Goal: Task Accomplishment & Management: Use online tool/utility

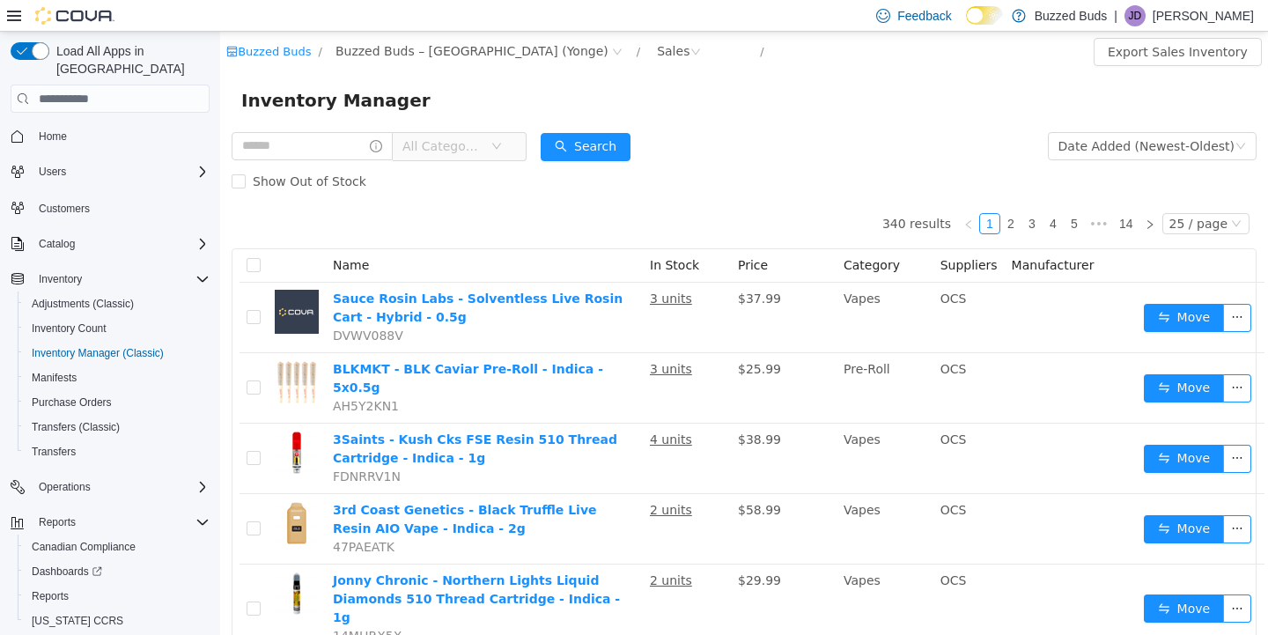
click at [10, 17] on icon at bounding box center [14, 16] width 14 height 14
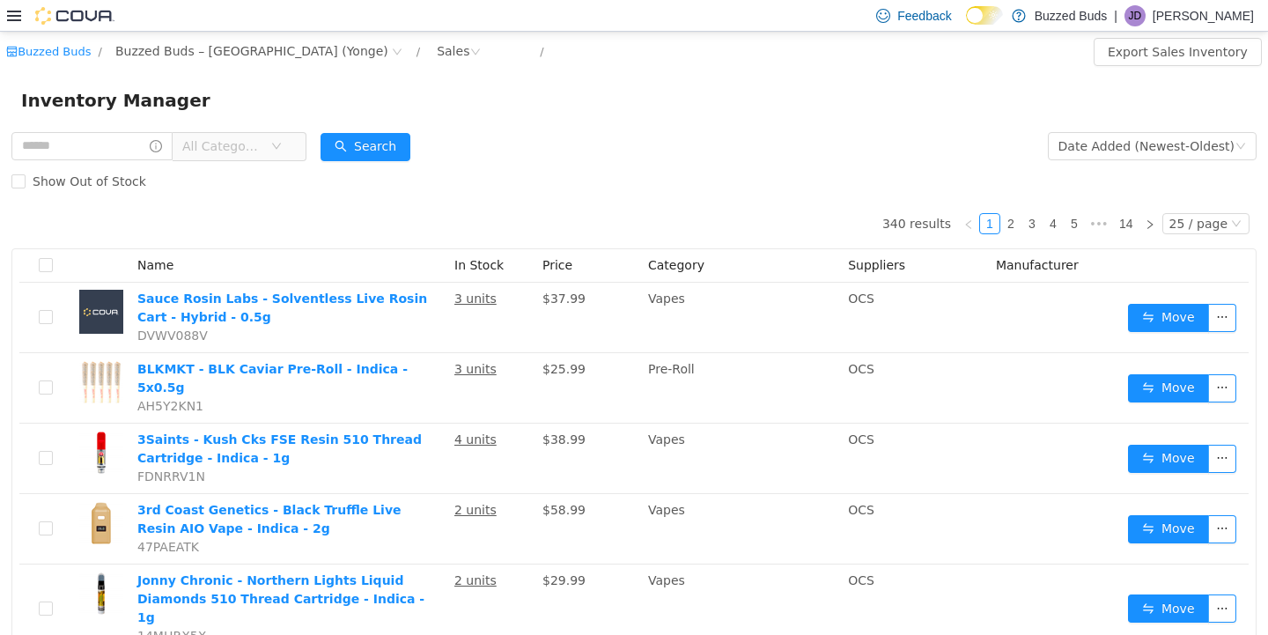
click at [13, 18] on icon at bounding box center [14, 16] width 14 height 11
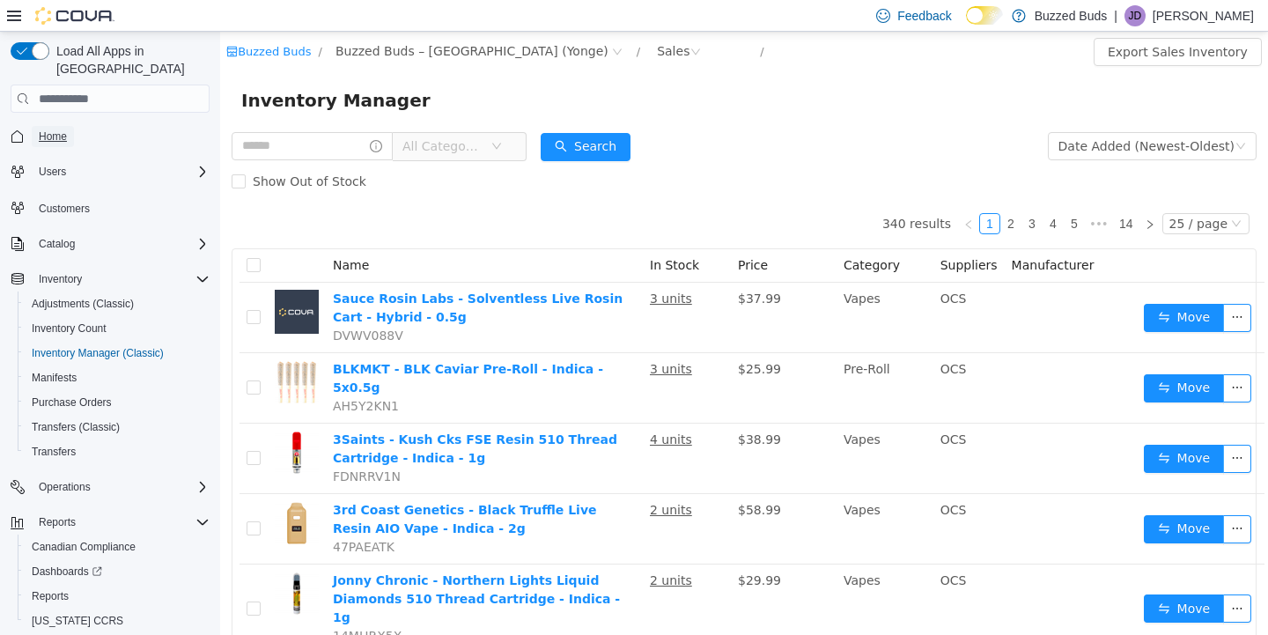
click at [58, 129] on span "Home" at bounding box center [53, 136] width 28 height 14
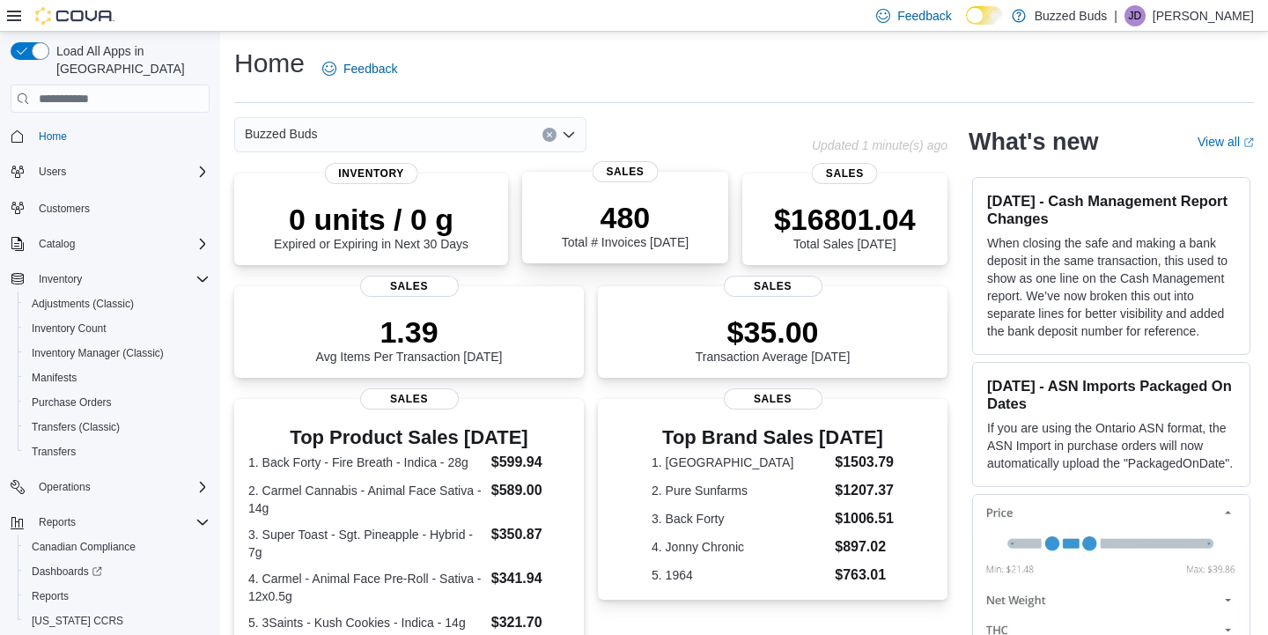
click at [638, 211] on p "480" at bounding box center [625, 217] width 127 height 35
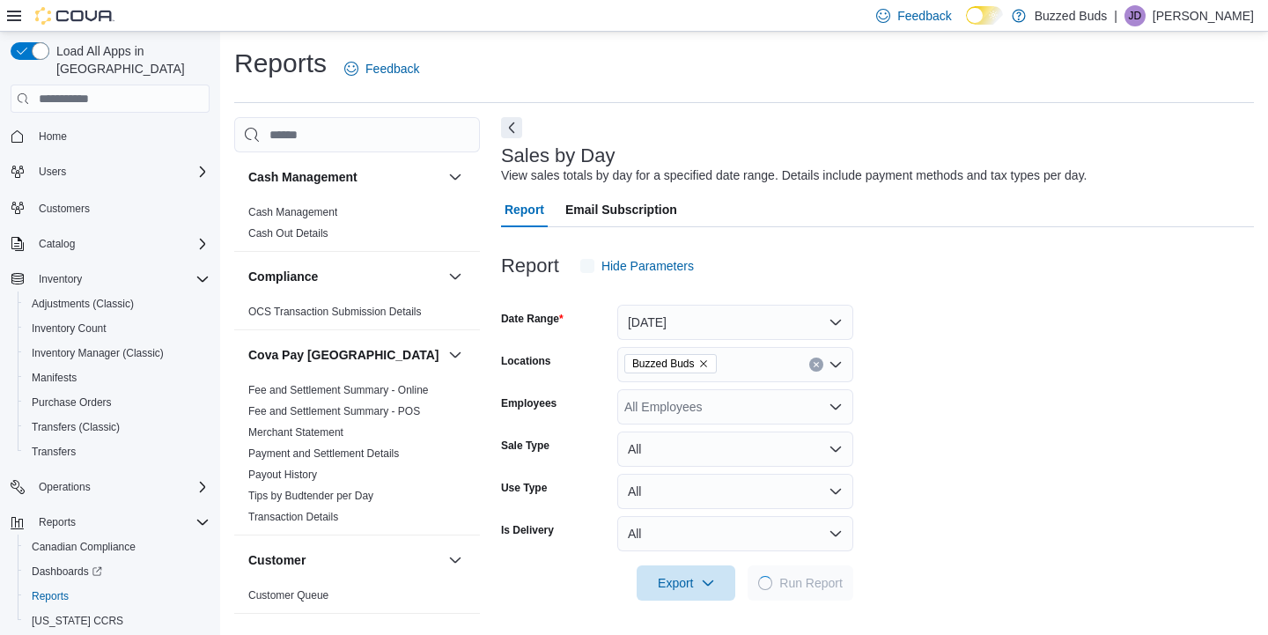
scroll to position [8, 0]
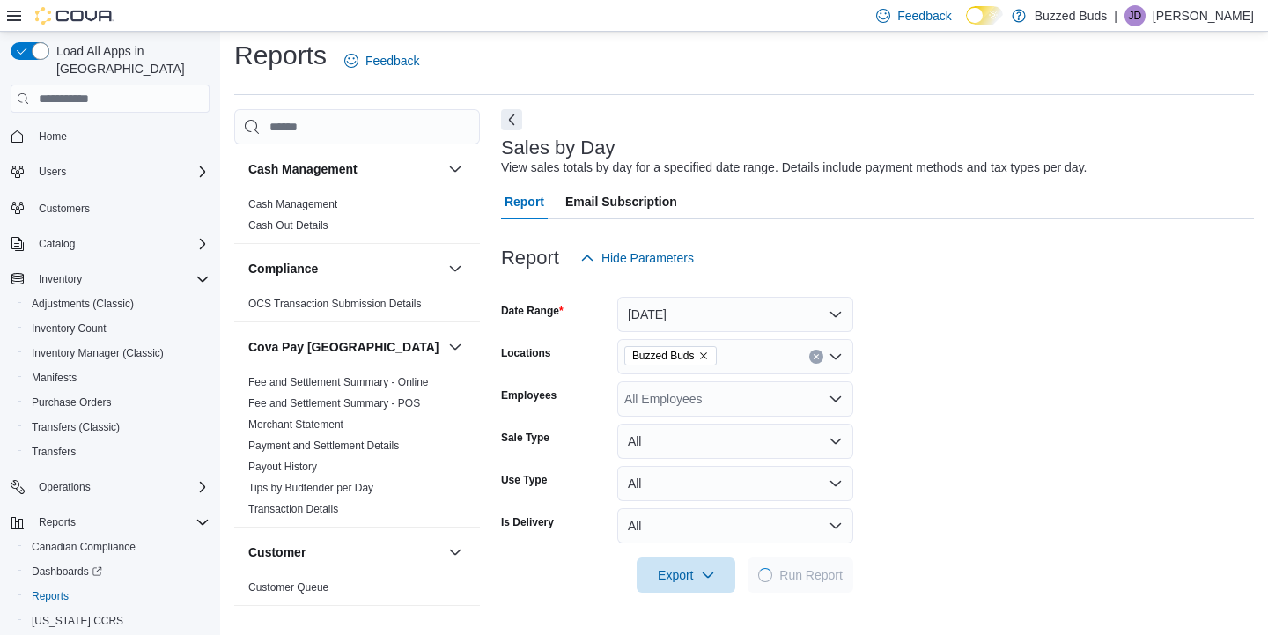
click at [689, 402] on div "All Employees" at bounding box center [735, 398] width 236 height 35
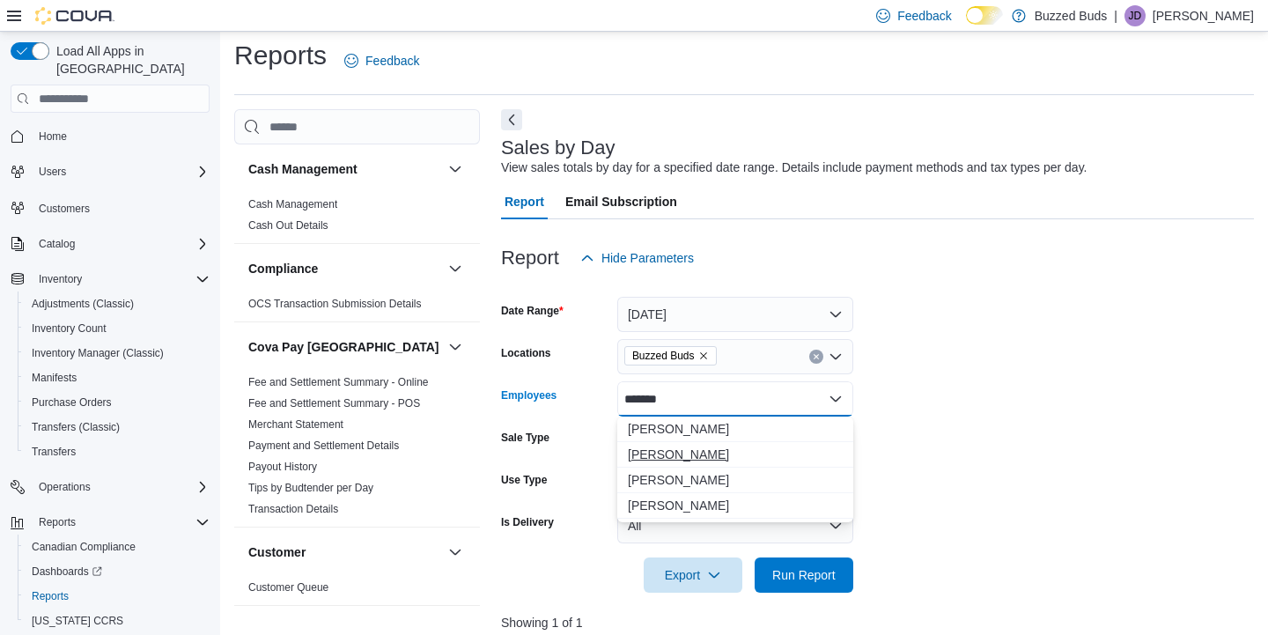
type input "*******"
click at [670, 450] on span "Michael Dvorak" at bounding box center [735, 455] width 215 height 18
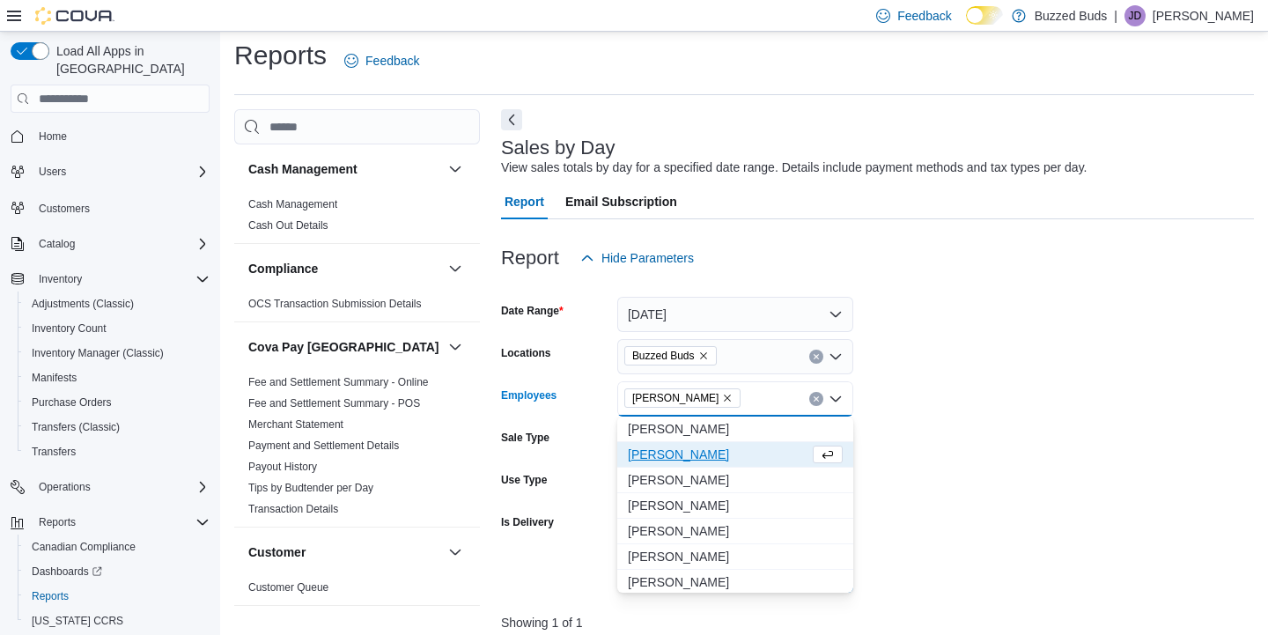
click at [928, 469] on form "Date Range Today Locations Buzzed Buds Employees Michael Dvorak Combo box. Sele…" at bounding box center [877, 434] width 753 height 317
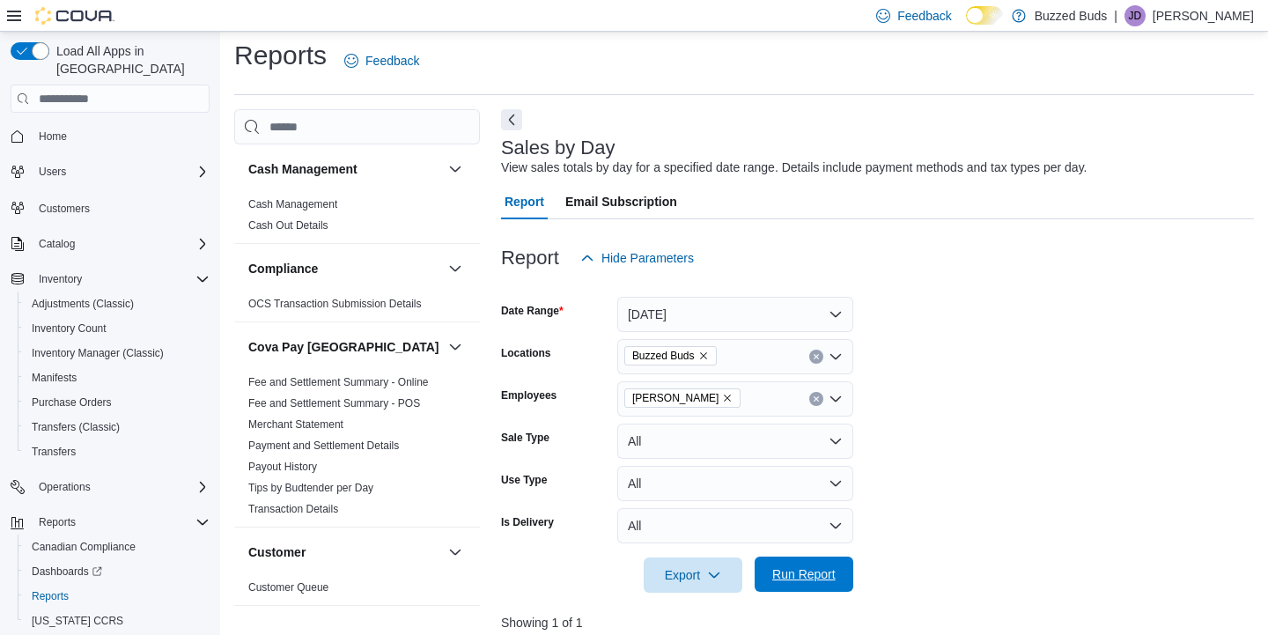
click at [813, 579] on span "Run Report" at bounding box center [803, 574] width 63 height 18
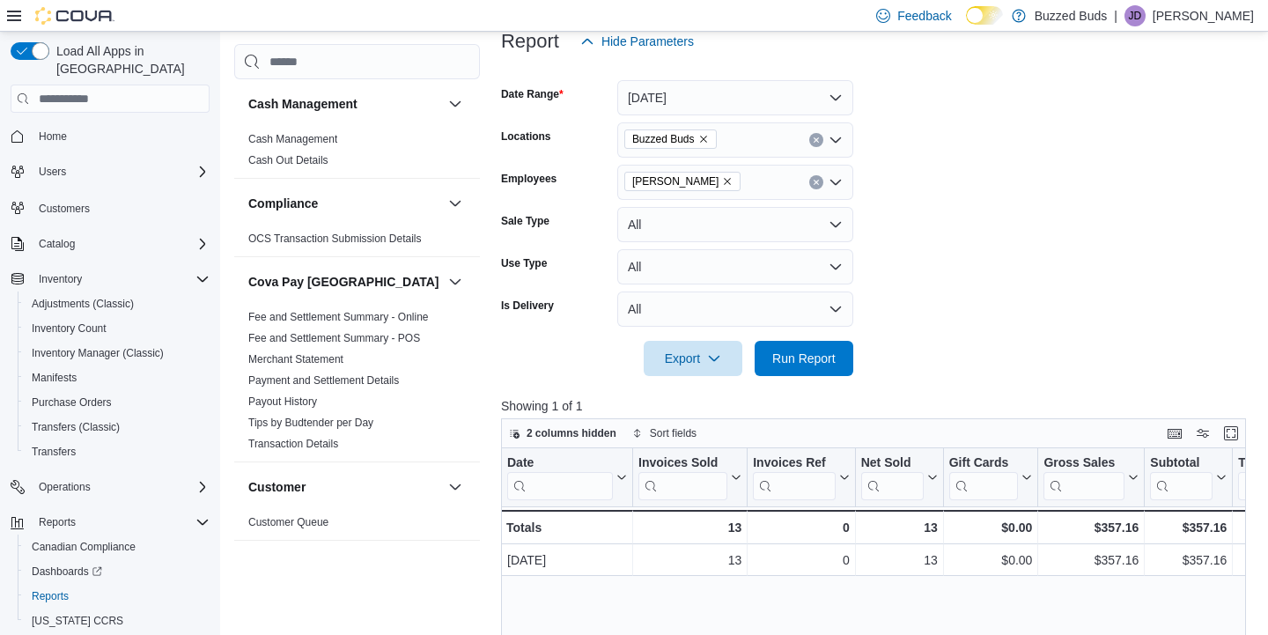
scroll to position [222, 0]
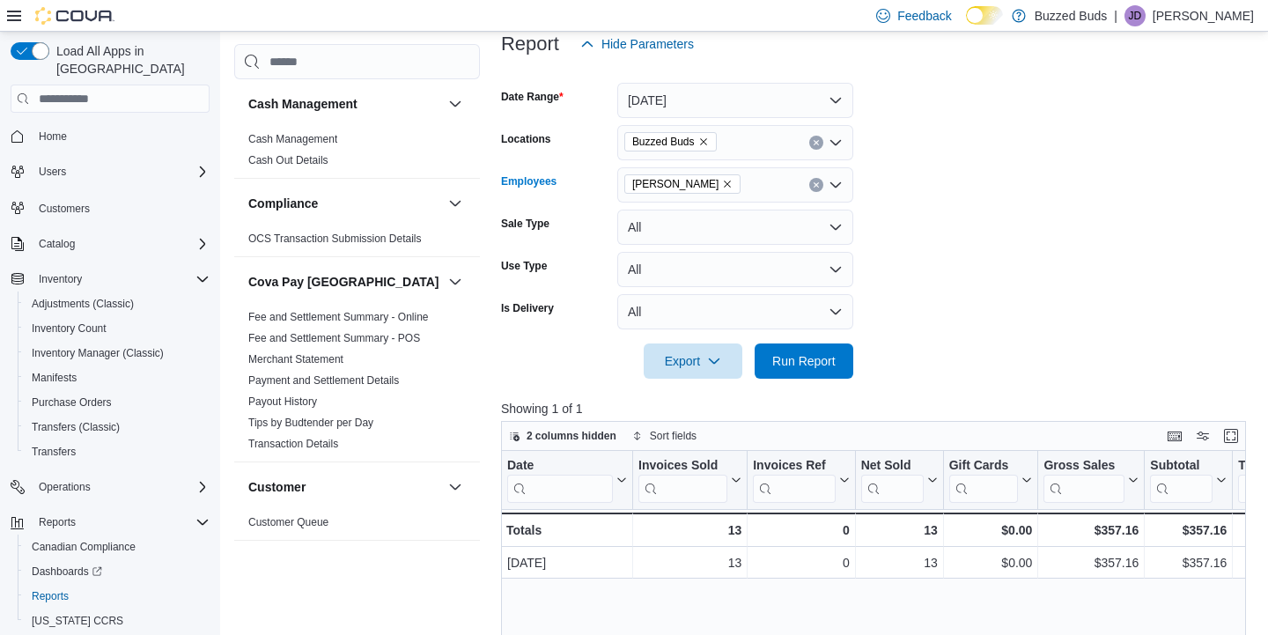
click at [819, 189] on button "Clear input" at bounding box center [816, 185] width 14 height 14
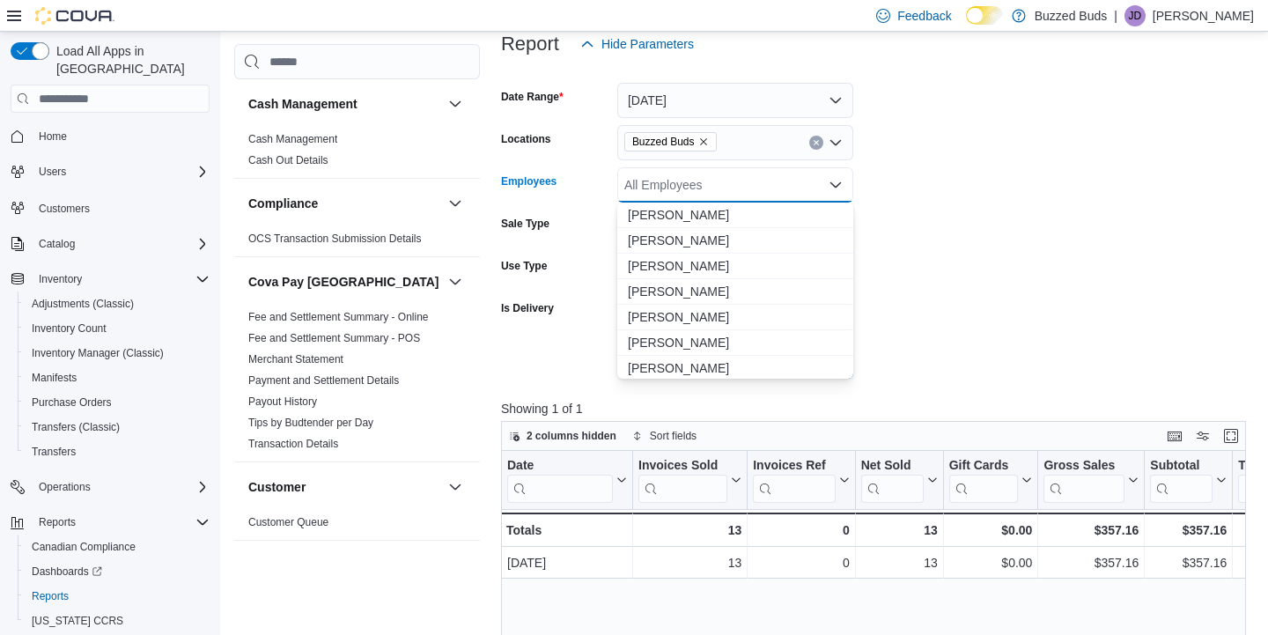
click at [753, 185] on div "All Employees Combo box. Selected. Combo box input. All Employees. Type some te…" at bounding box center [735, 184] width 236 height 35
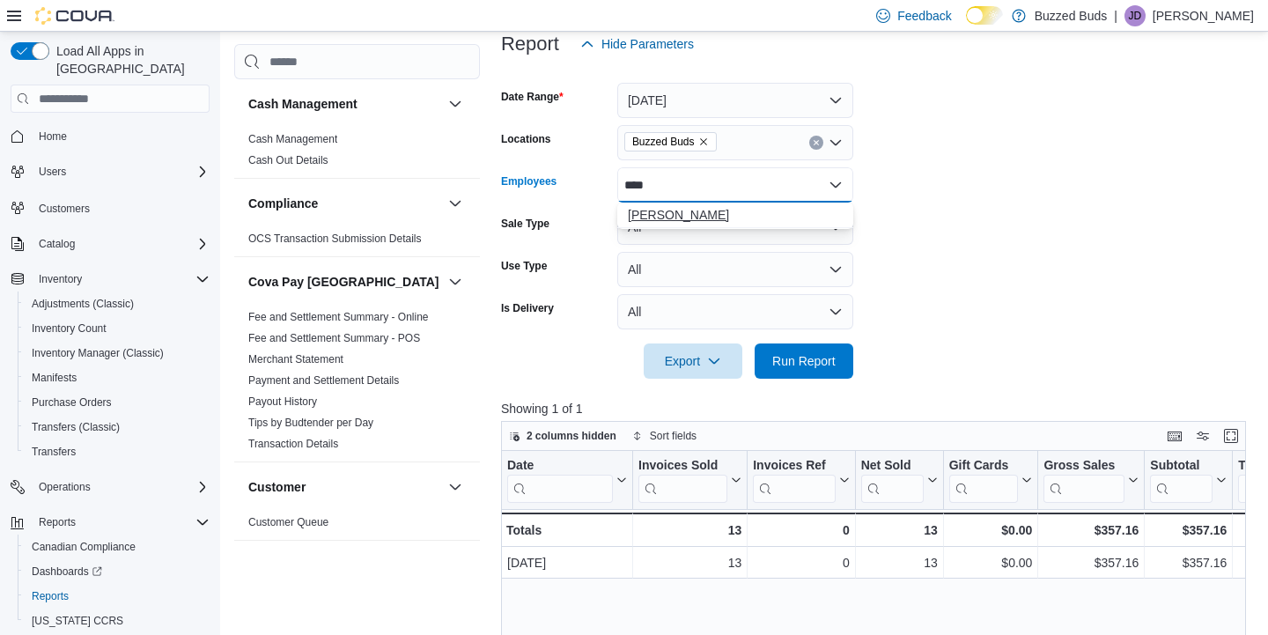
type input "****"
click at [695, 216] on span "[PERSON_NAME]" at bounding box center [735, 215] width 215 height 18
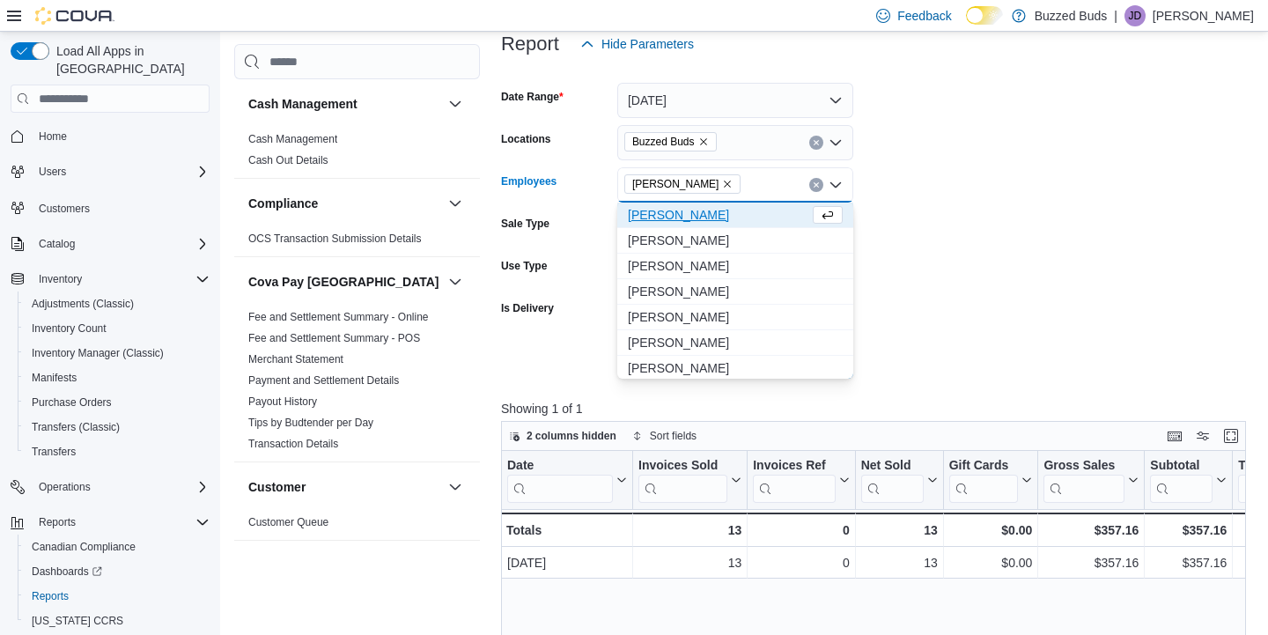
click at [984, 270] on form "Date Range Today Locations Buzzed Buds Employees Jack Davidson Combo box. Selec…" at bounding box center [877, 220] width 753 height 317
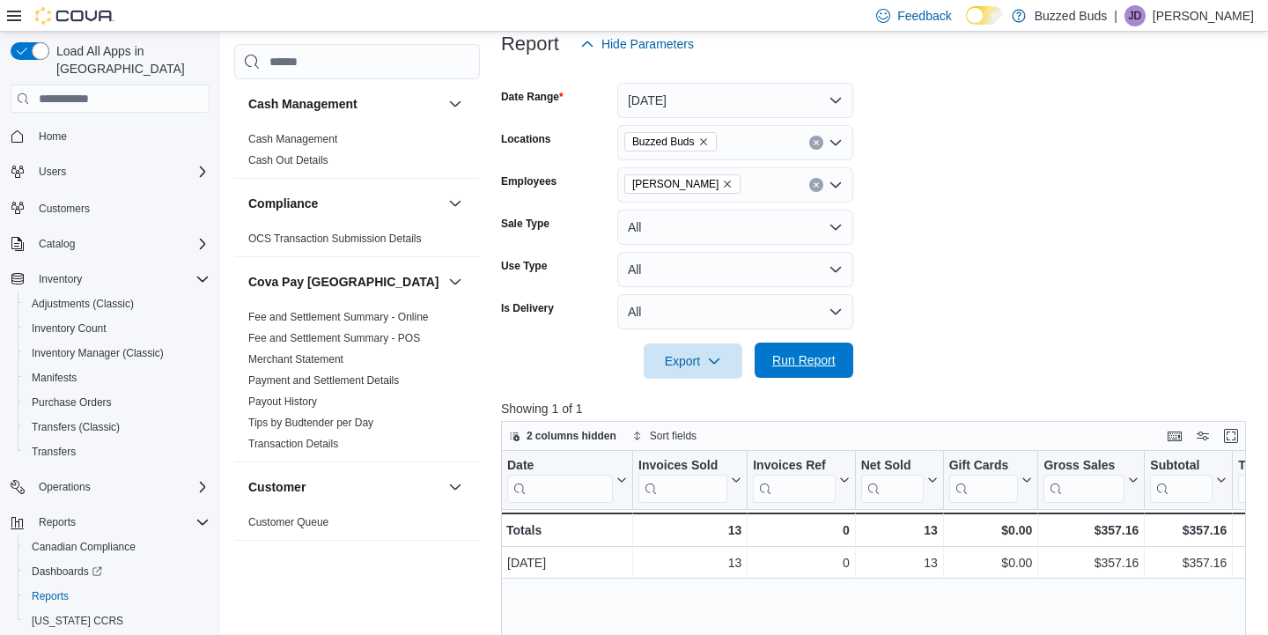
click at [816, 367] on span "Run Report" at bounding box center [803, 360] width 63 height 18
